Goal: Use online tool/utility: Utilize a website feature to perform a specific function

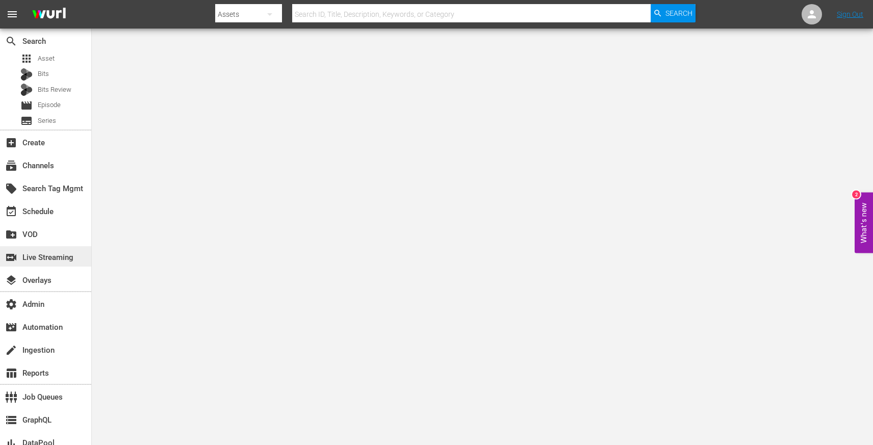
click at [55, 254] on div "switch_video Live Streaming" at bounding box center [28, 255] width 57 height 9
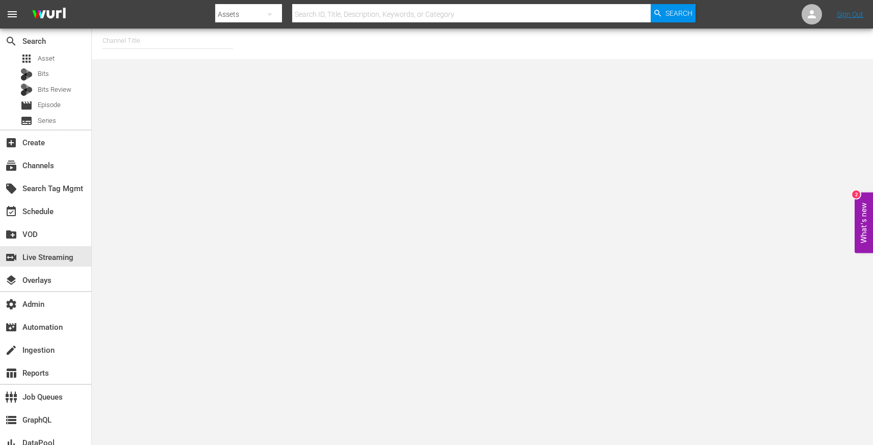
click at [160, 45] on input "text" at bounding box center [168, 41] width 131 height 24
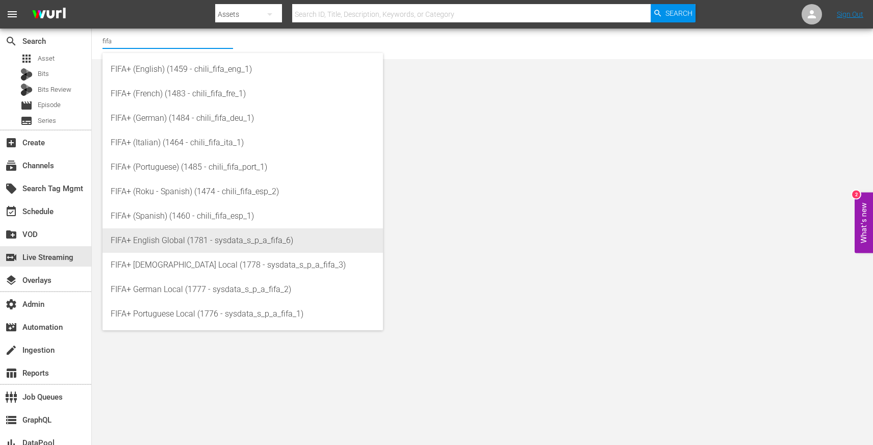
click at [235, 229] on div "FIFA+ English Global (1781 - sysdata_s_p_a_fifa_6)" at bounding box center [243, 241] width 264 height 24
type input "FIFA+ English Global (1781 - sysdata_s_p_a_fifa_6)"
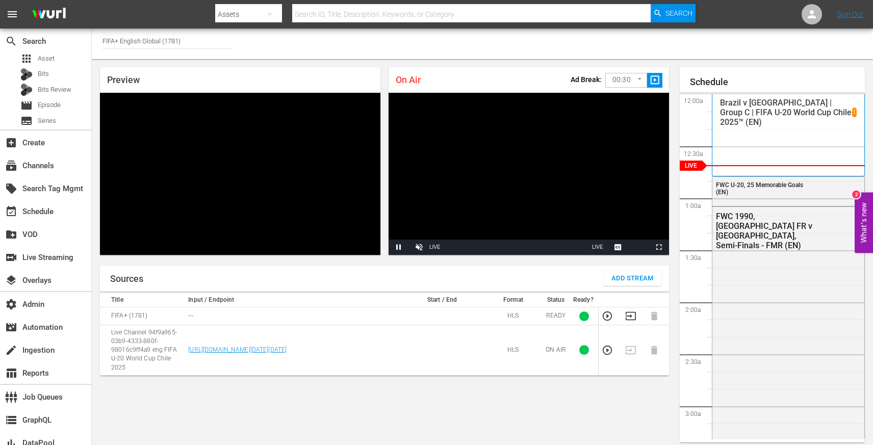
click at [167, 40] on input "FIFA+ English Global (1781)" at bounding box center [168, 41] width 131 height 24
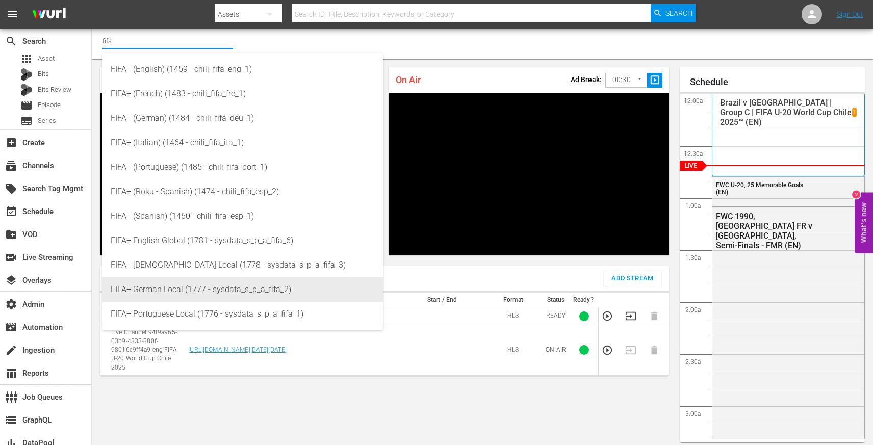
click at [264, 289] on div "FIFA+ German Local (1777 - sysdata_s_p_a_fifa_2)" at bounding box center [243, 289] width 264 height 24
type input "FIFA+ German Local (1777 - sysdata_s_p_a_fifa_2)"
